Goal: Navigation & Orientation: Find specific page/section

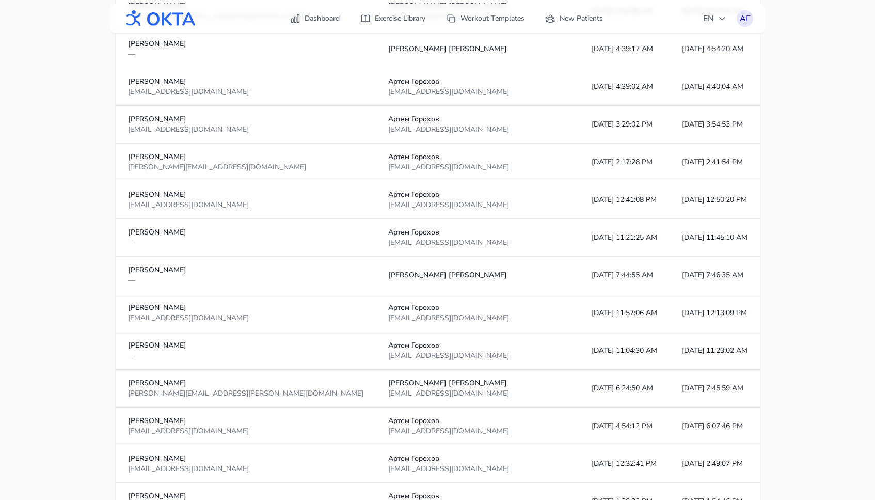
scroll to position [1047, 0]
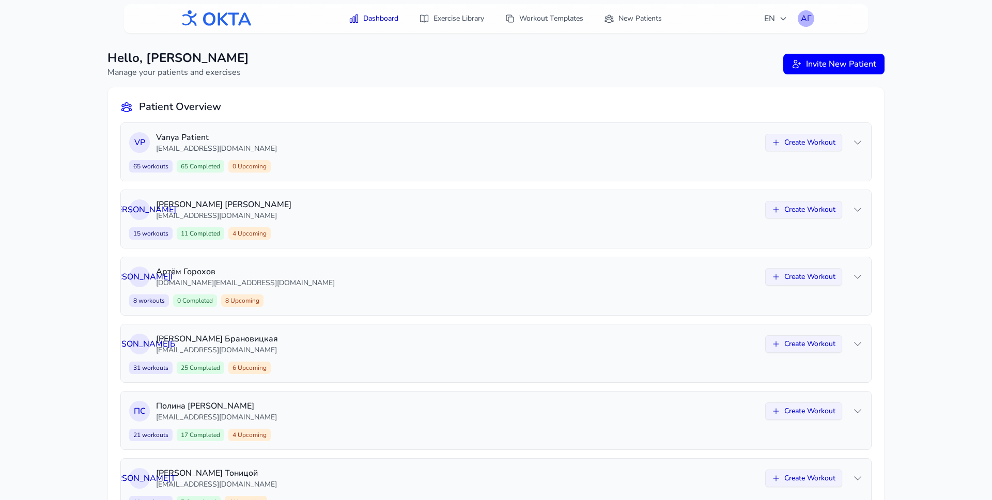
click at [801, 22] on div "АГ" at bounding box center [805, 18] width 17 height 17
click at [770, 42] on link "Profile" at bounding box center [756, 42] width 116 height 19
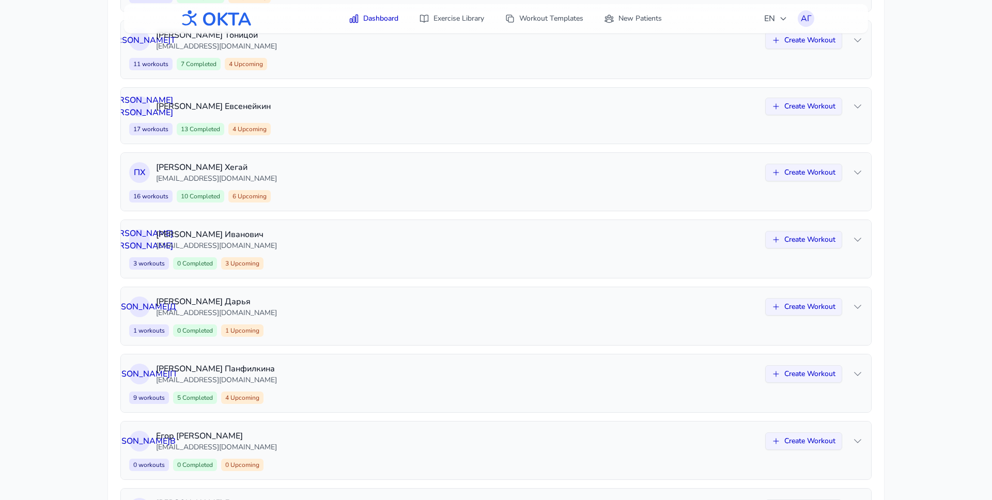
scroll to position [582, 0]
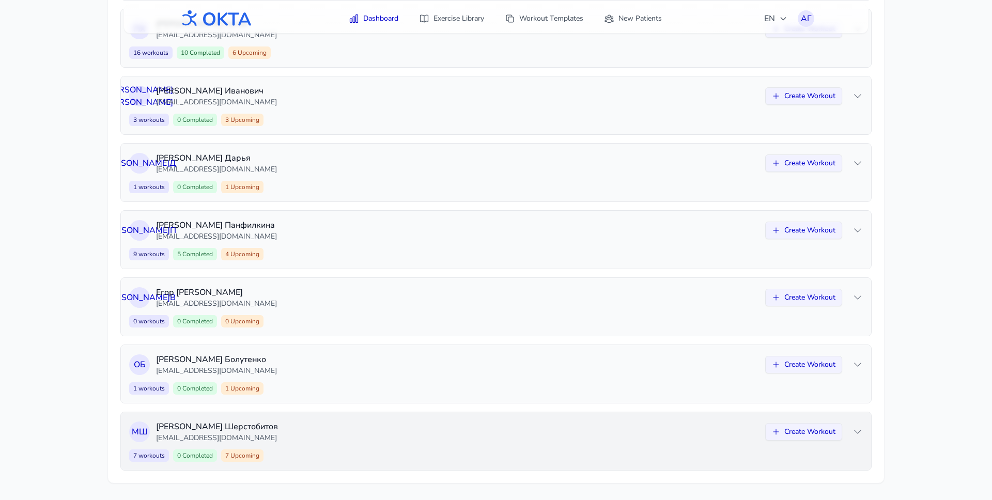
click at [346, 427] on p "[PERSON_NAME]" at bounding box center [457, 426] width 603 height 12
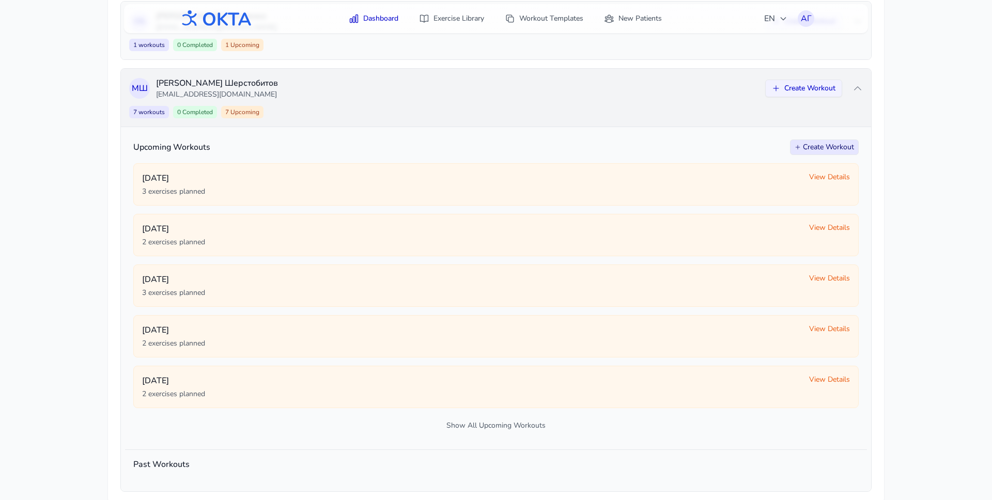
scroll to position [946, 0]
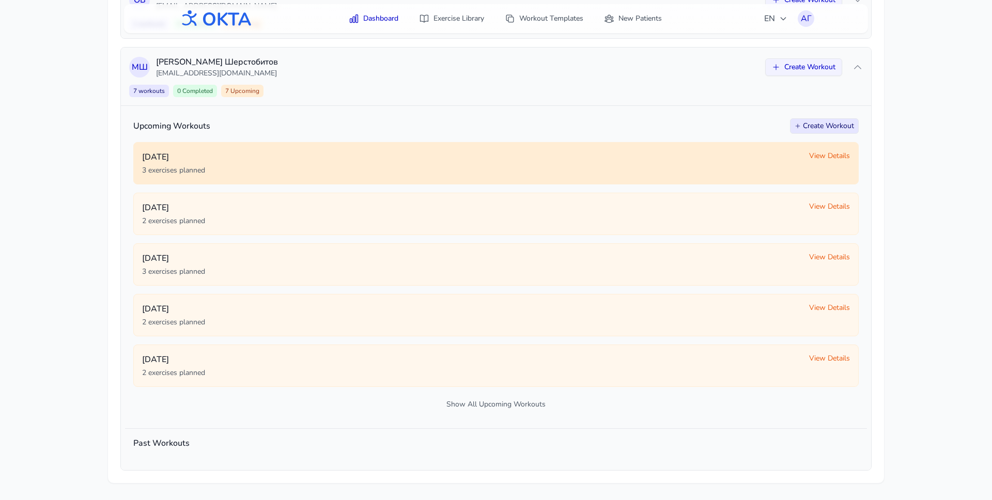
click at [565, 175] on div "3 exercises planned" at bounding box center [471, 170] width 659 height 10
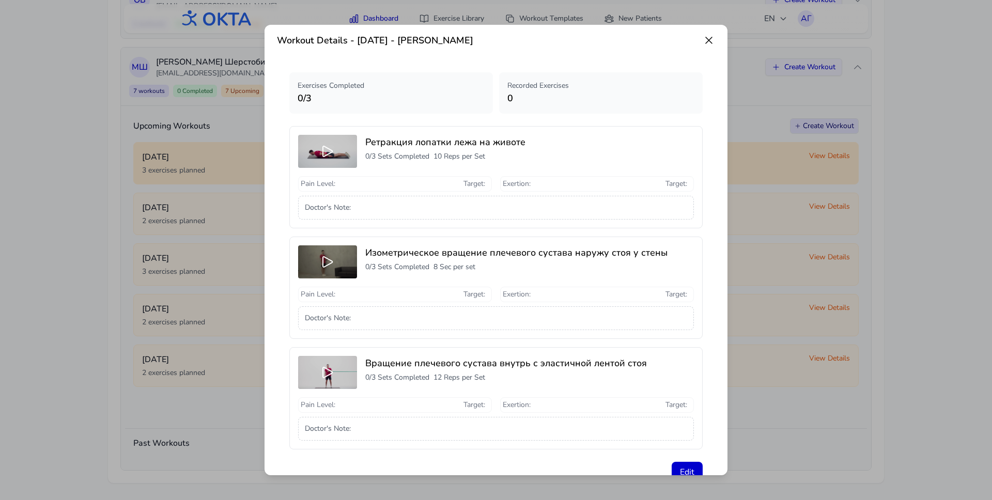
scroll to position [0, 0]
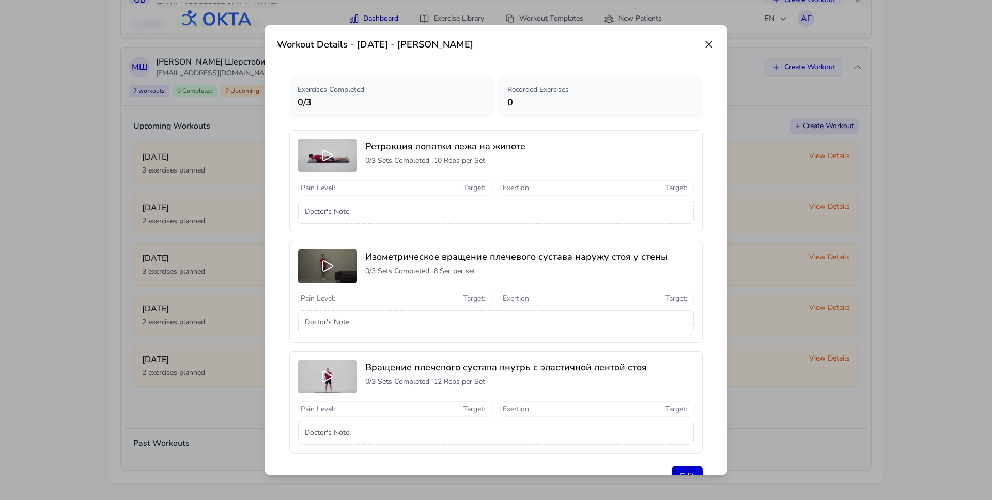
click at [708, 43] on icon at bounding box center [708, 44] width 12 height 12
